Goal: Information Seeking & Learning: Find specific fact

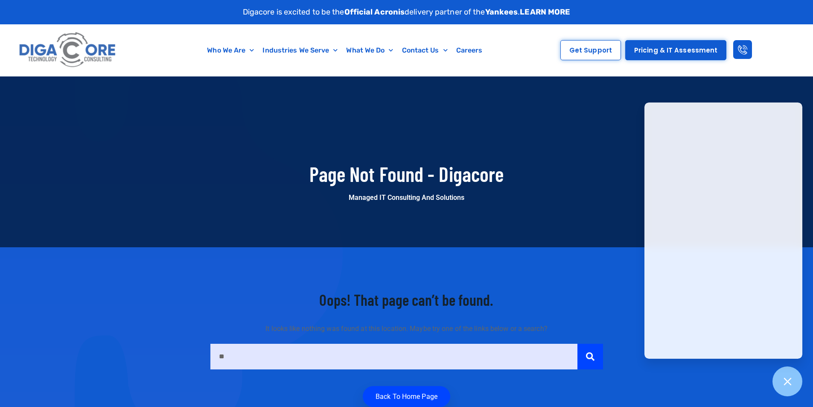
type input "*"
click at [228, 369] on input "*" at bounding box center [393, 357] width 367 height 26
type input "*"
type input "**********"
click at [578, 344] on button "submit" at bounding box center [591, 357] width 26 height 26
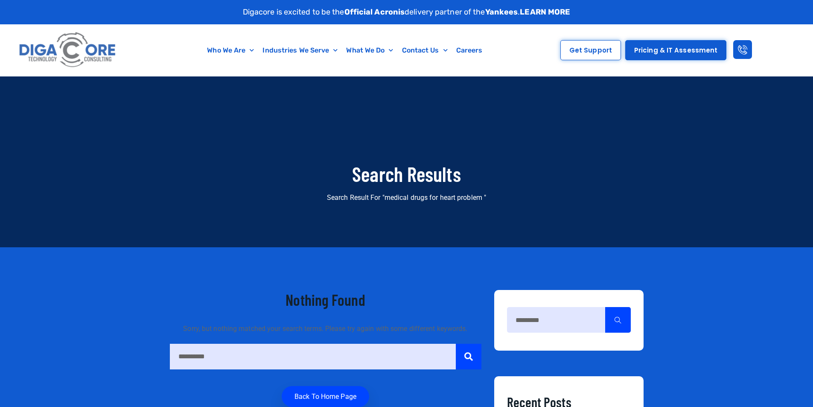
scroll to position [524, 149]
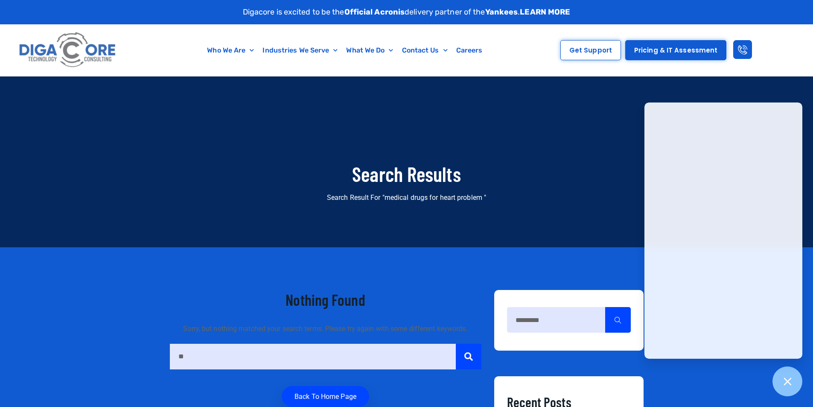
type input "*"
drag, startPoint x: 188, startPoint y: 397, endPoint x: 319, endPoint y: 386, distance: 131.1
click at [201, 369] on input "*" at bounding box center [313, 357] width 286 height 26
type input "*********"
click at [456, 344] on button "submit" at bounding box center [469, 357] width 26 height 26
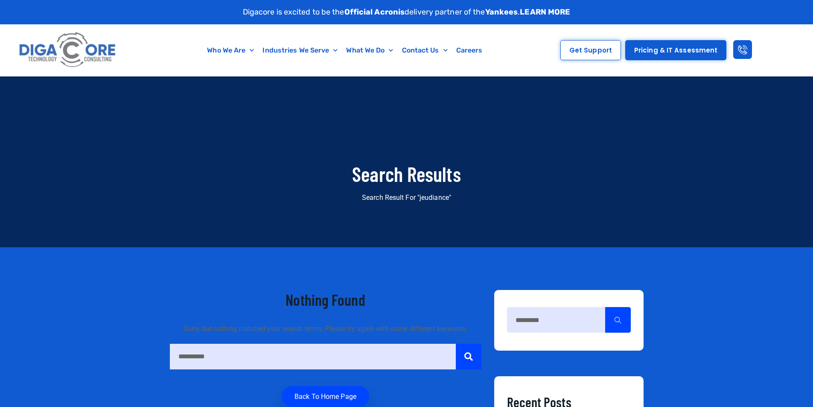
scroll to position [524, 149]
